Goal: Information Seeking & Learning: Find specific fact

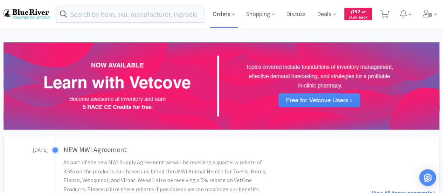
click at [228, 11] on span "Orders" at bounding box center [224, 14] width 28 height 28
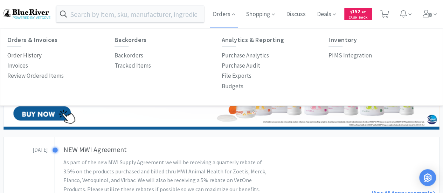
click at [26, 55] on p "Order History" at bounding box center [24, 55] width 34 height 9
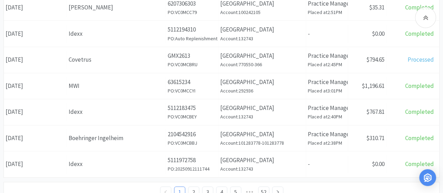
scroll to position [372, 0]
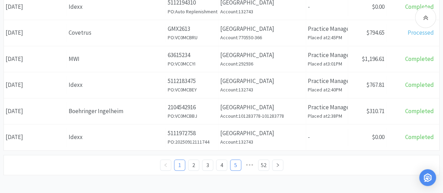
click at [237, 161] on link "5" at bounding box center [235, 165] width 11 height 11
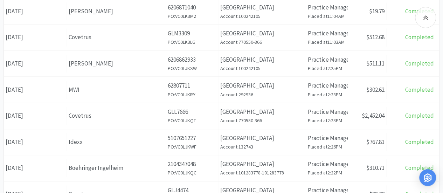
scroll to position [372, 0]
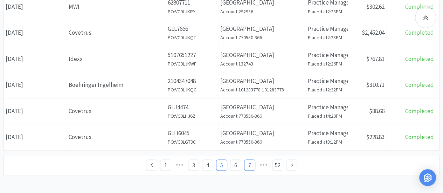
click at [249, 163] on link "7" at bounding box center [249, 165] width 11 height 11
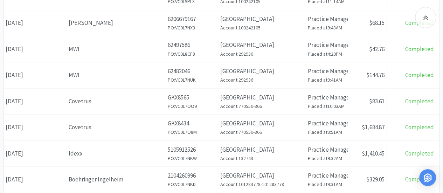
scroll to position [372, 0]
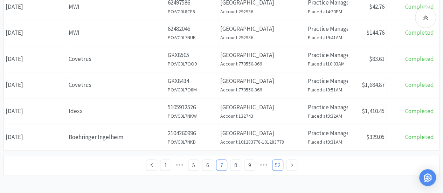
click at [277, 161] on link "52" at bounding box center [277, 165] width 11 height 11
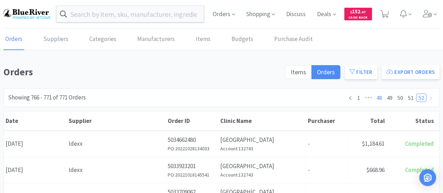
click at [380, 96] on link "48" at bounding box center [379, 98] width 10 height 8
click at [357, 96] on link "46" at bounding box center [358, 98] width 10 height 8
click at [361, 97] on link "44" at bounding box center [358, 98] width 10 height 8
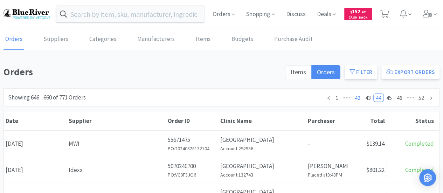
click at [359, 96] on link "42" at bounding box center [358, 98] width 10 height 8
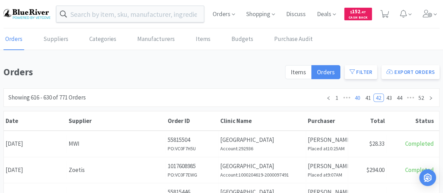
click at [359, 96] on link "40" at bounding box center [358, 98] width 10 height 8
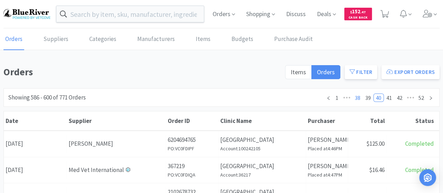
click at [359, 96] on link "38" at bounding box center [358, 98] width 10 height 8
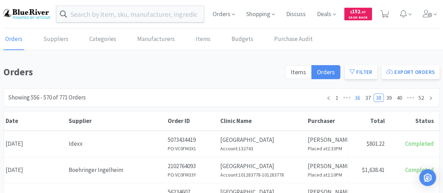
click at [359, 96] on link "36" at bounding box center [358, 98] width 10 height 8
click at [359, 96] on link "34" at bounding box center [358, 98] width 10 height 8
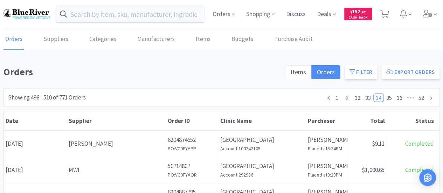
click at [347, 98] on span "•••" at bounding box center [346, 97] width 11 height 8
click at [357, 97] on link "27" at bounding box center [358, 98] width 10 height 8
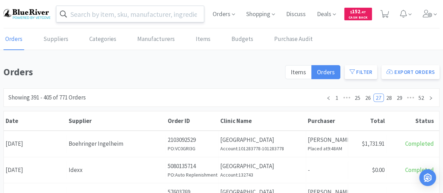
click at [83, 14] on input "text" at bounding box center [129, 14] width 147 height 16
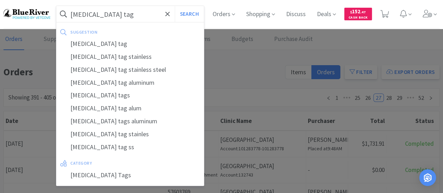
type input "[MEDICAL_DATA] tag"
click at [175, 6] on button "Search" at bounding box center [189, 14] width 29 height 16
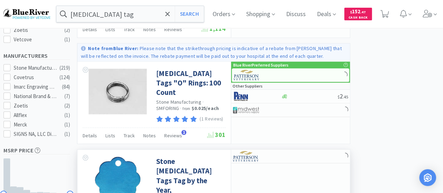
scroll to position [245, 0]
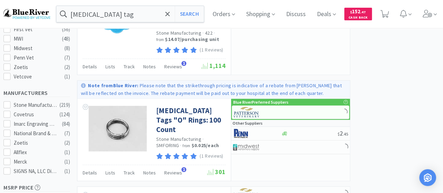
select select "2"
select select "4"
select select "1"
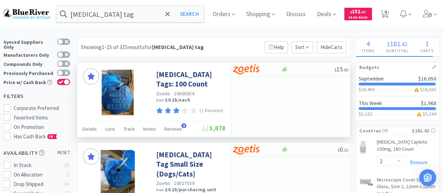
scroll to position [0, 0]
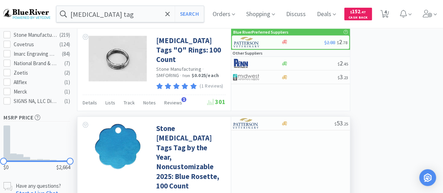
select select "1"
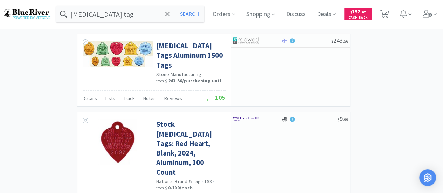
scroll to position [1186, 0]
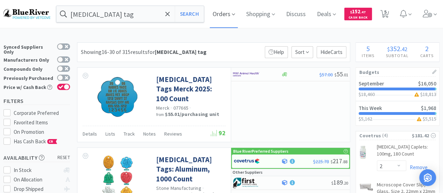
click at [227, 13] on span "Orders" at bounding box center [224, 14] width 28 height 28
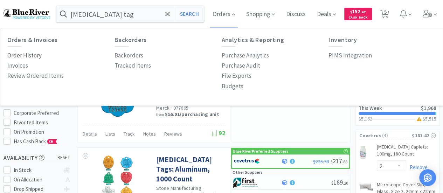
click at [27, 54] on p "Order History" at bounding box center [24, 55] width 34 height 9
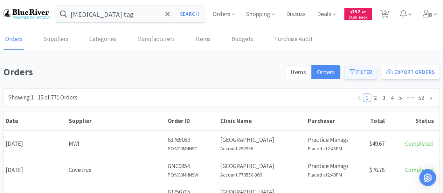
click at [367, 72] on button "Filter" at bounding box center [361, 72] width 33 height 14
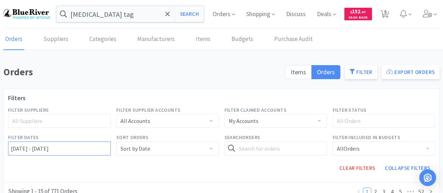
click at [25, 145] on input "[DATE] - [DATE]" at bounding box center [59, 148] width 103 height 14
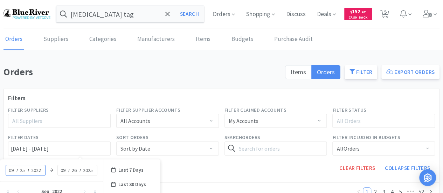
click at [23, 170] on input "25" at bounding box center [22, 170] width 7 height 7
type input "20"
type input "[DATE] - [DATE]"
type input "2024"
type input "[DATE] - [DATE]"
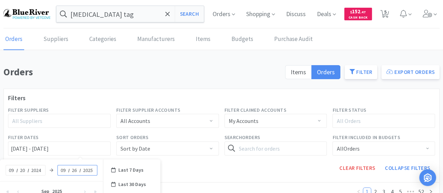
click at [86, 172] on input "2025" at bounding box center [88, 170] width 13 height 7
type input "2024"
type input "[DATE] - [DATE]"
click at [110, 134] on span "Filter Dates" at bounding box center [59, 137] width 103 height 8
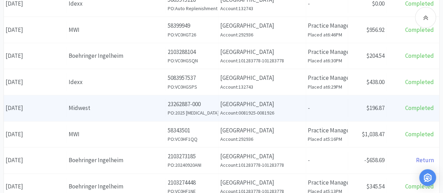
scroll to position [245, 0]
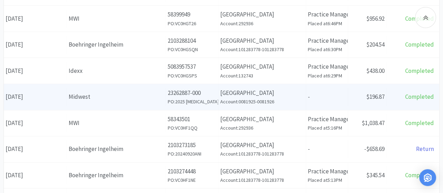
click at [47, 97] on div "Date [DATE]" at bounding box center [35, 97] width 63 height 18
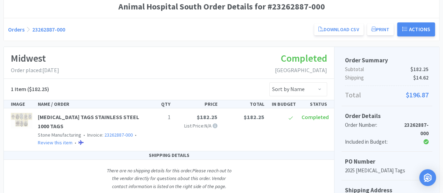
scroll to position [105, 0]
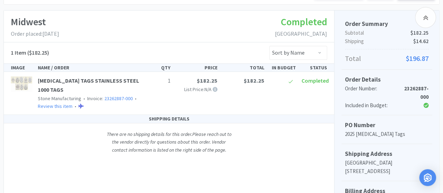
click at [15, 82] on img at bounding box center [21, 83] width 21 height 15
click at [56, 81] on span "[MEDICAL_DATA] TAGS STAINLESS STEEL 1000 TAGS" at bounding box center [88, 85] width 101 height 16
click at [68, 81] on span "[MEDICAL_DATA] TAGS STAINLESS STEEL 1000 TAGS" at bounding box center [88, 85] width 101 height 16
click at [67, 79] on span "[MEDICAL_DATA] TAGS STAINLESS STEEL 1000 TAGS" at bounding box center [88, 85] width 101 height 16
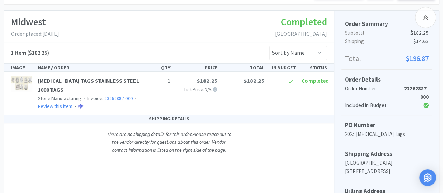
click at [41, 84] on div "[MEDICAL_DATA] TAGS STAINLESS STEEL 1000 TAGS Stone Manufacturing • Invoice: 23…" at bounding box center [88, 93] width 107 height 34
click at [18, 82] on img at bounding box center [21, 83] width 21 height 15
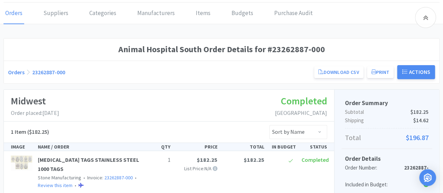
scroll to position [0, 0]
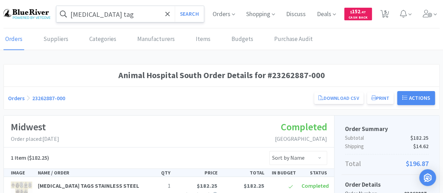
click at [137, 14] on input "[MEDICAL_DATA] tag" at bounding box center [129, 14] width 147 height 16
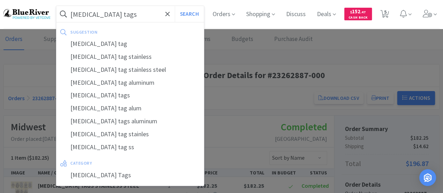
type input "[MEDICAL_DATA] tags"
click at [175, 6] on button "Search" at bounding box center [189, 14] width 29 height 16
select select "2"
select select "4"
select select "1"
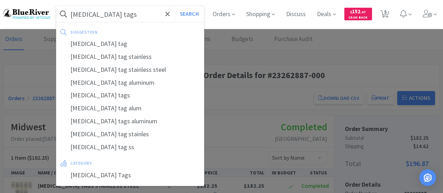
select select "1"
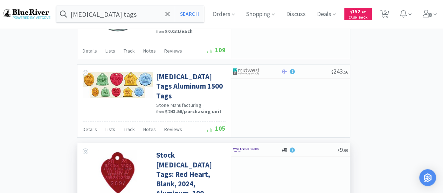
scroll to position [1186, 0]
